Goal: Task Accomplishment & Management: Manage account settings

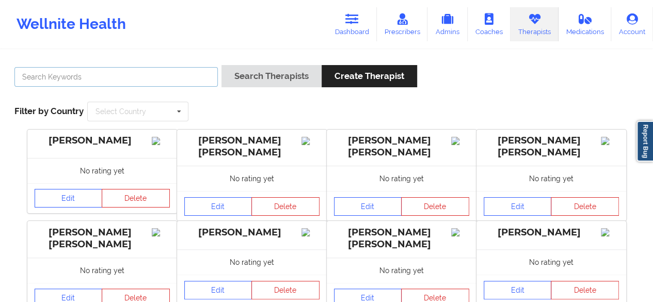
click at [95, 73] on input "text" at bounding box center [115, 77] width 203 height 20
paste input "[PERSON_NAME]"
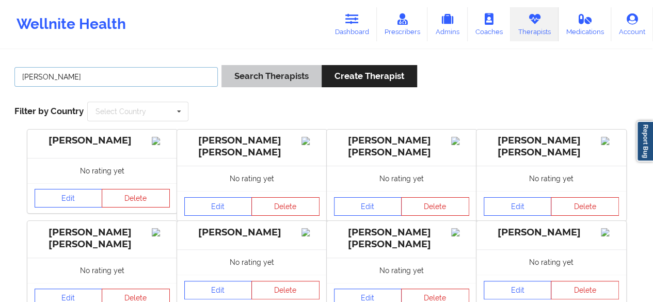
type input "[PERSON_NAME]"
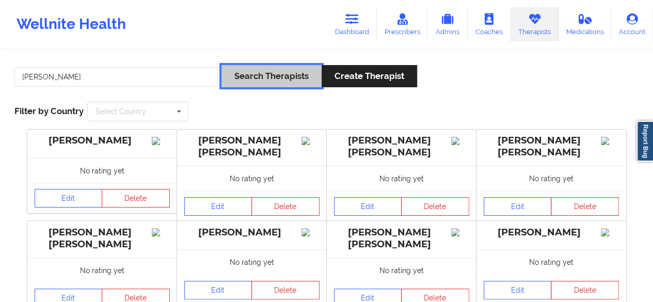
click at [243, 83] on button "Search Therapists" at bounding box center [271, 76] width 100 height 22
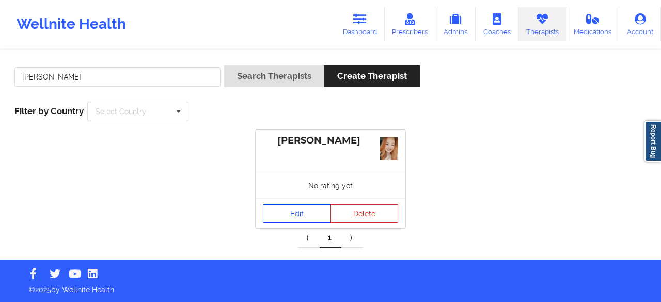
click at [296, 222] on link "Edit" at bounding box center [297, 213] width 68 height 19
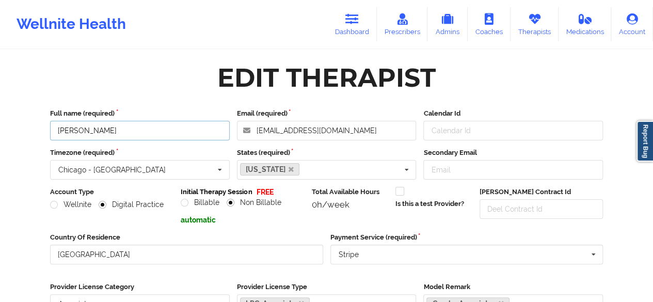
click at [122, 132] on input "[PERSON_NAME]" at bounding box center [140, 131] width 180 height 20
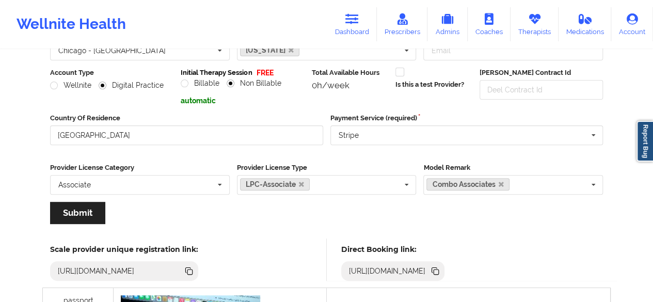
scroll to position [120, 0]
type input "[PERSON_NAME]"
click at [77, 212] on button "Submit" at bounding box center [77, 212] width 55 height 22
